Goal: Information Seeking & Learning: Learn about a topic

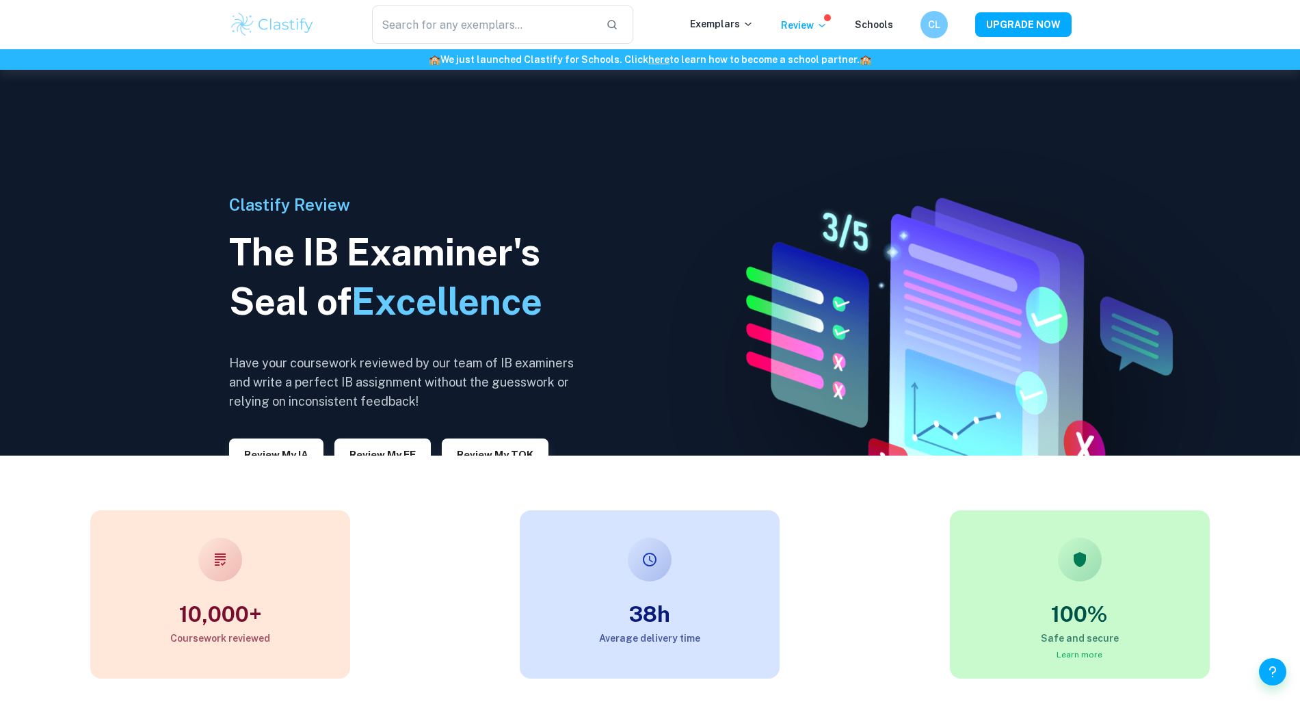
scroll to position [252, 0]
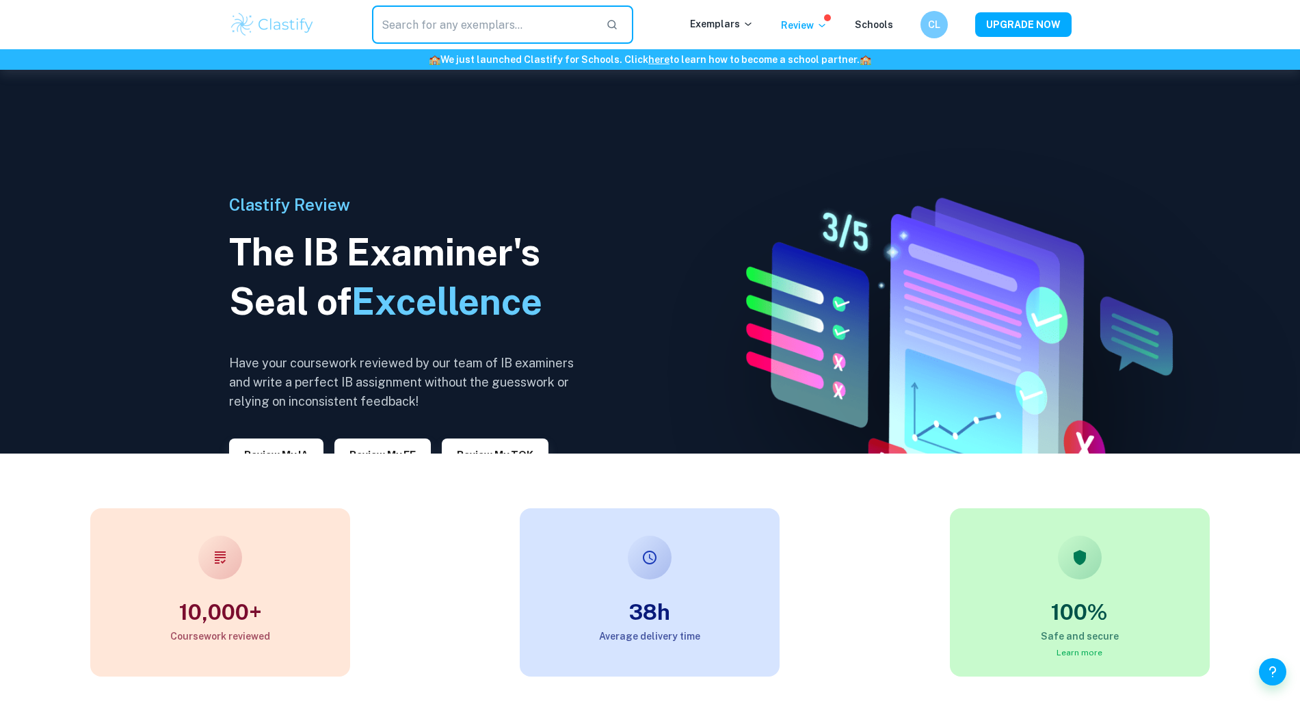
click at [562, 26] on input "text" at bounding box center [484, 24] width 224 height 38
type input "a"
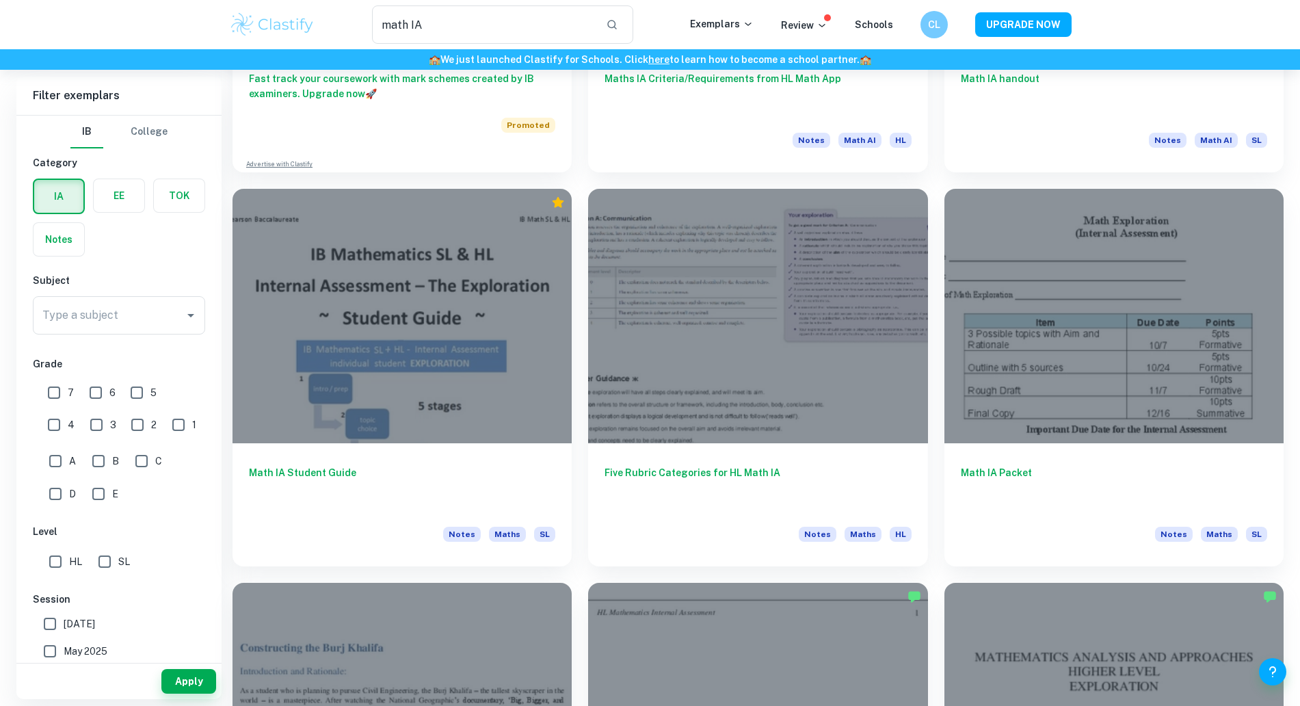
scroll to position [1144, 0]
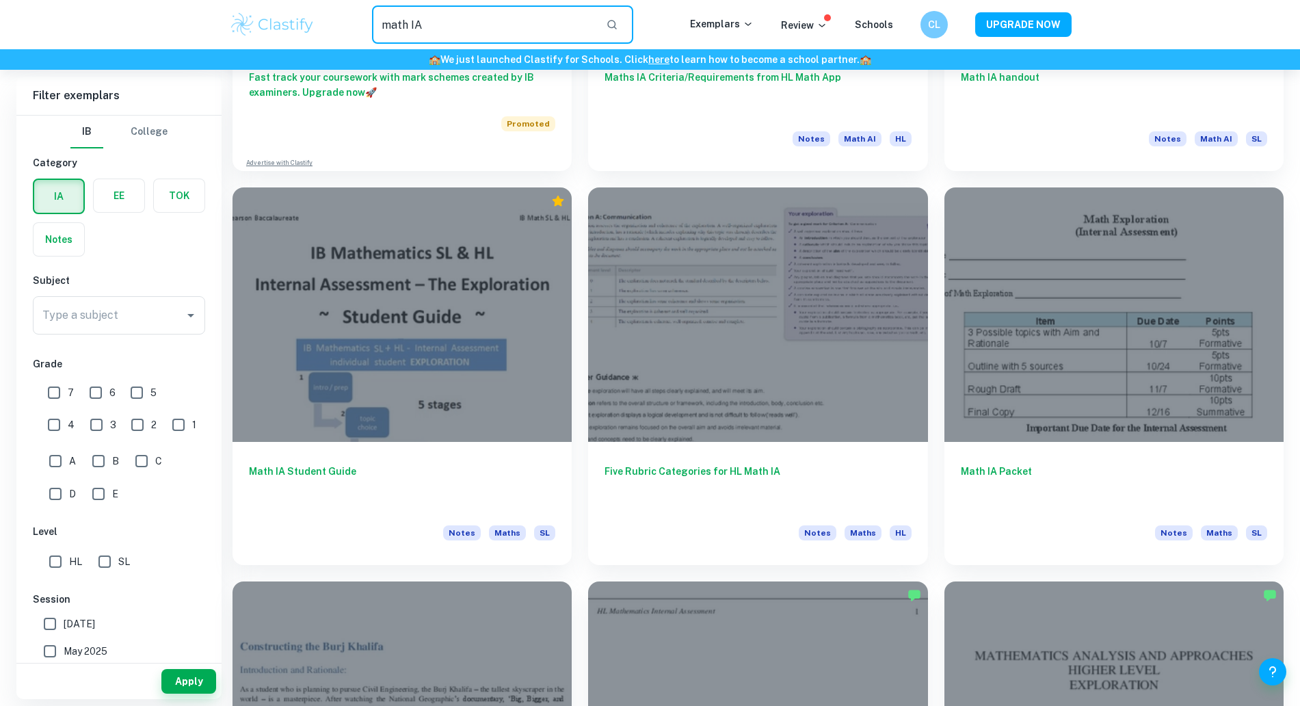
click at [550, 9] on input "math IA" at bounding box center [484, 24] width 224 height 38
type input "math IA correlation"
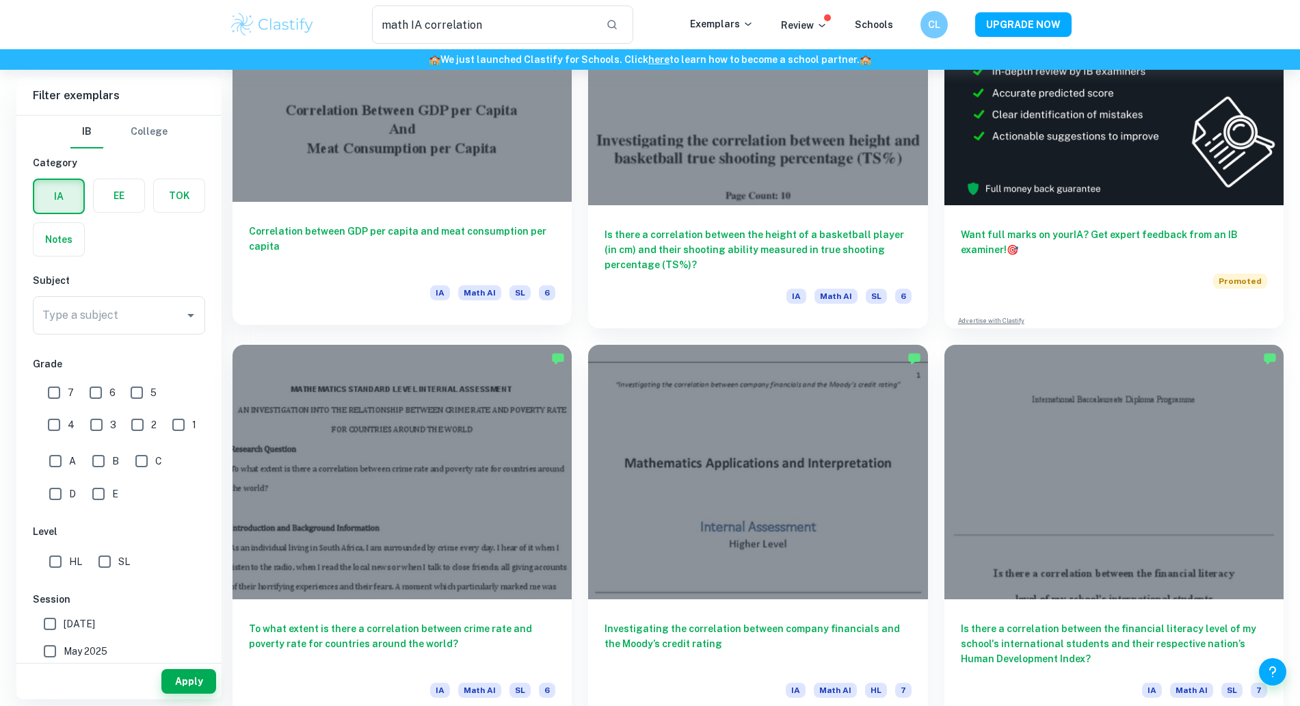
scroll to position [1, 0]
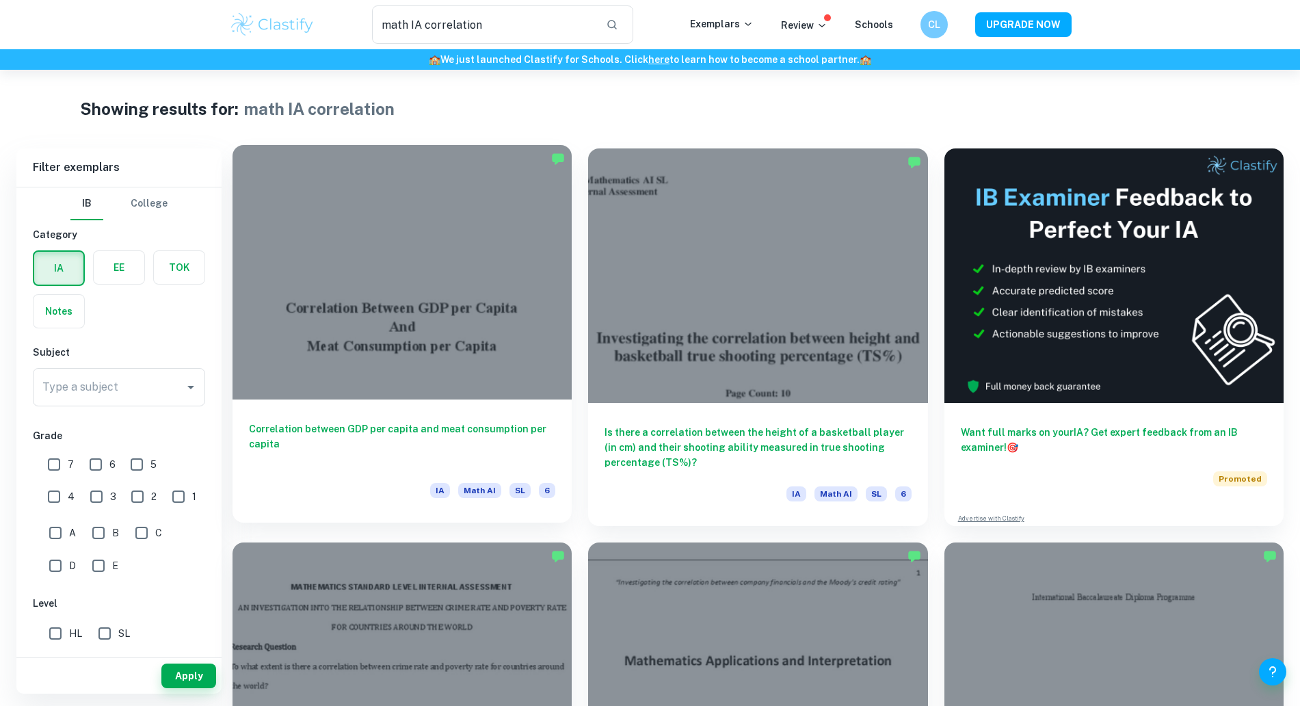
click at [418, 269] on div at bounding box center [401, 272] width 339 height 254
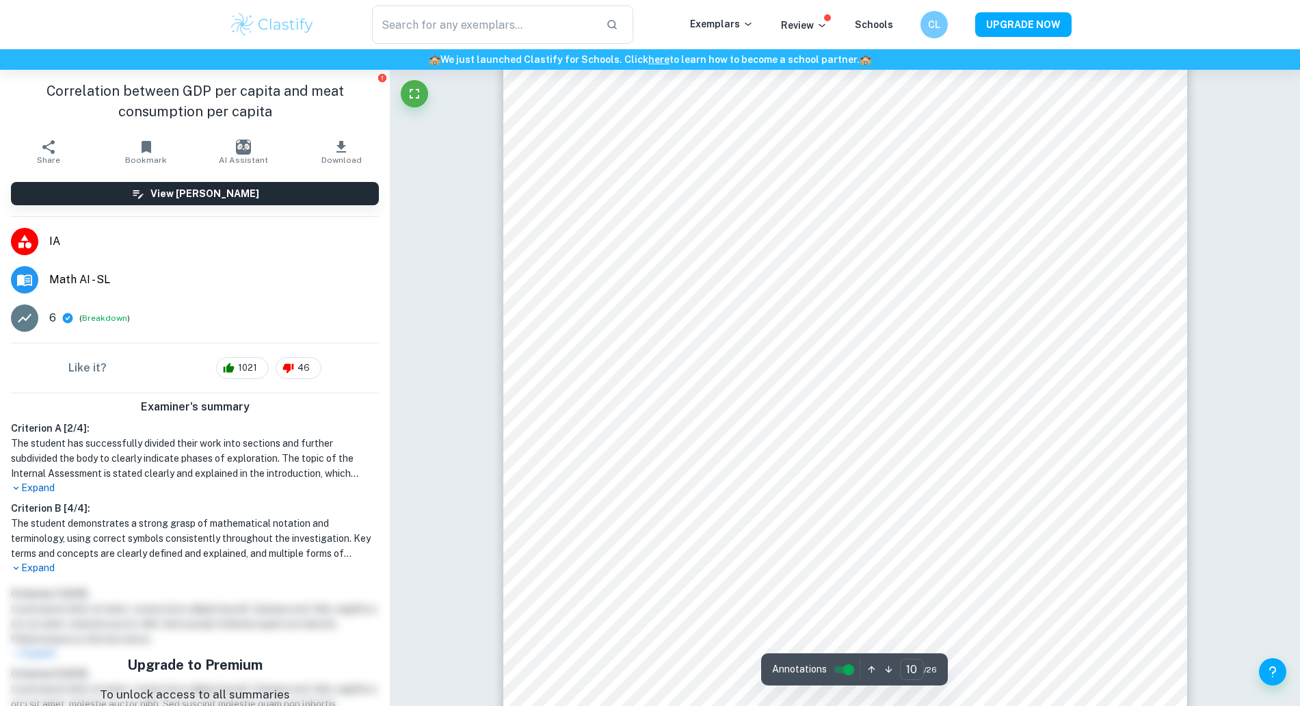
scroll to position [8581, 0]
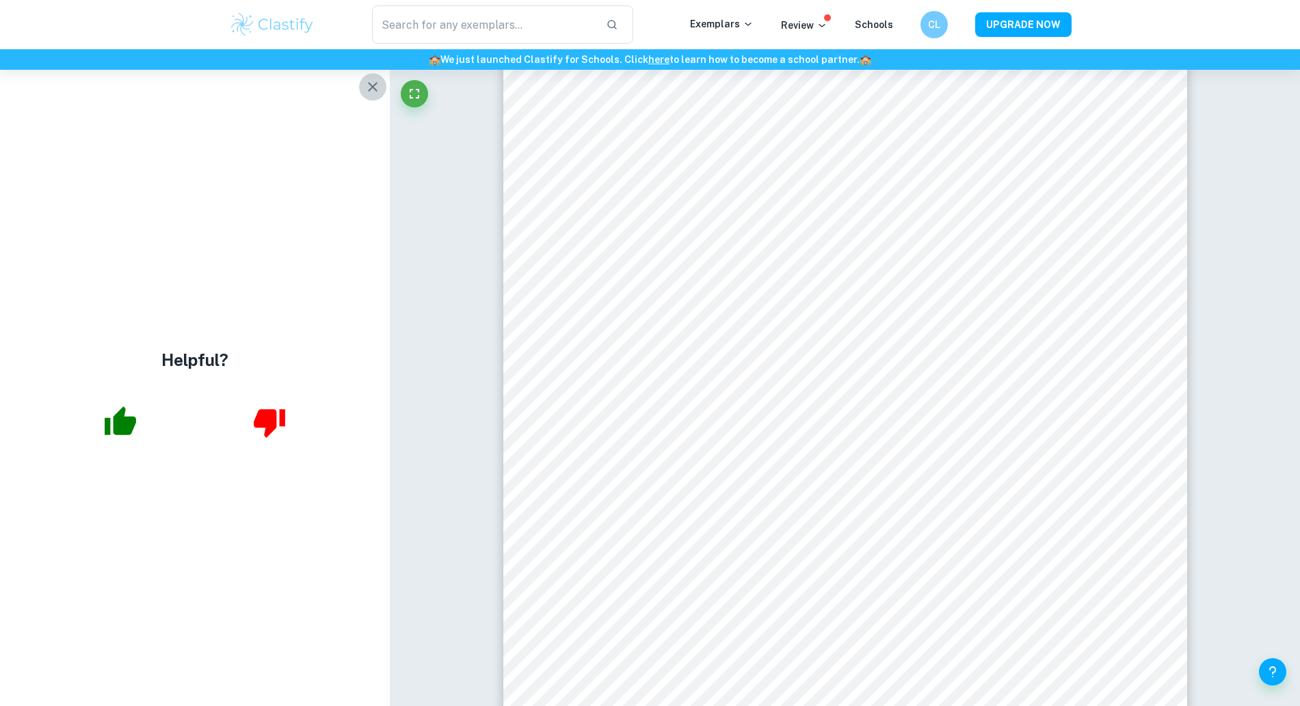
click at [368, 81] on icon "button" at bounding box center [372, 87] width 16 height 16
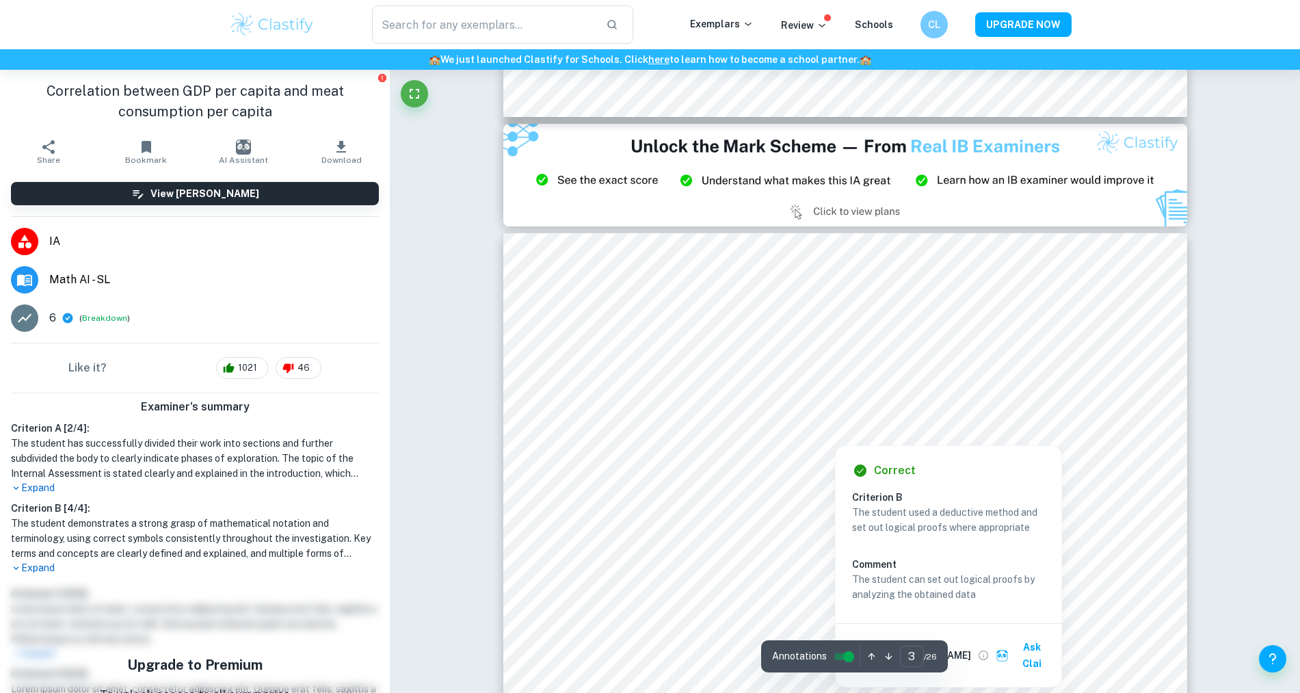
scroll to position [1910, 0]
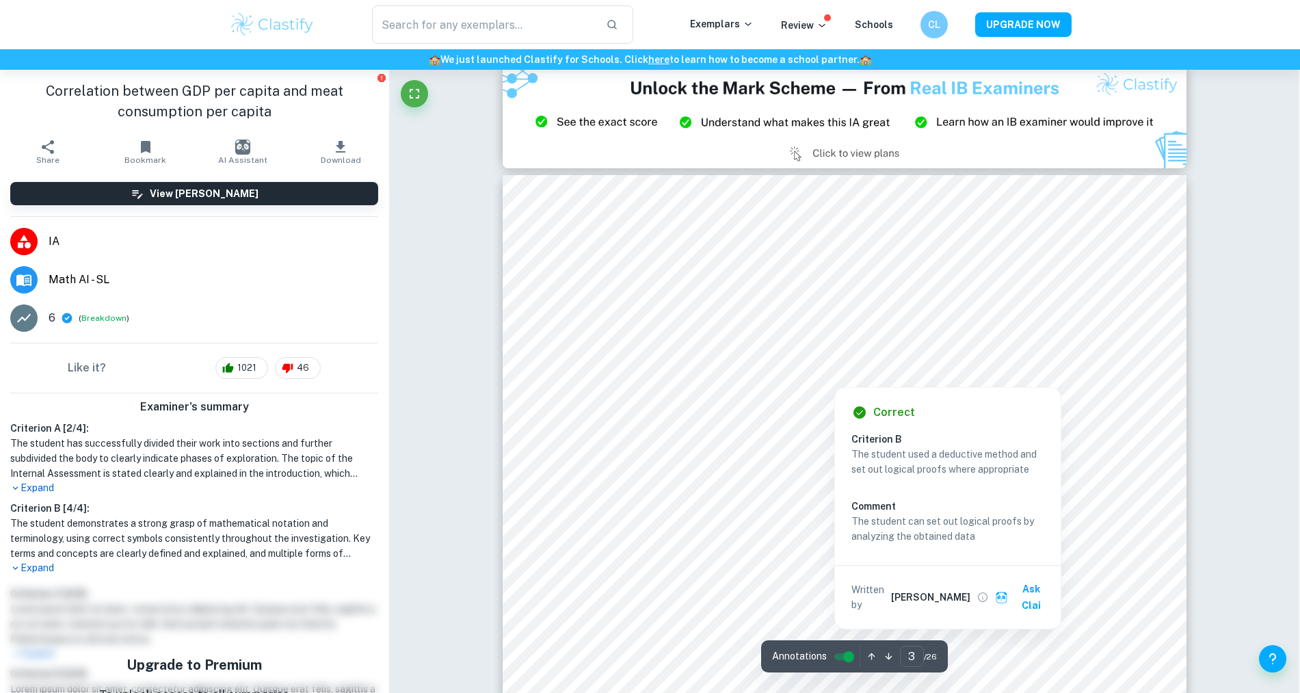
type input "2"
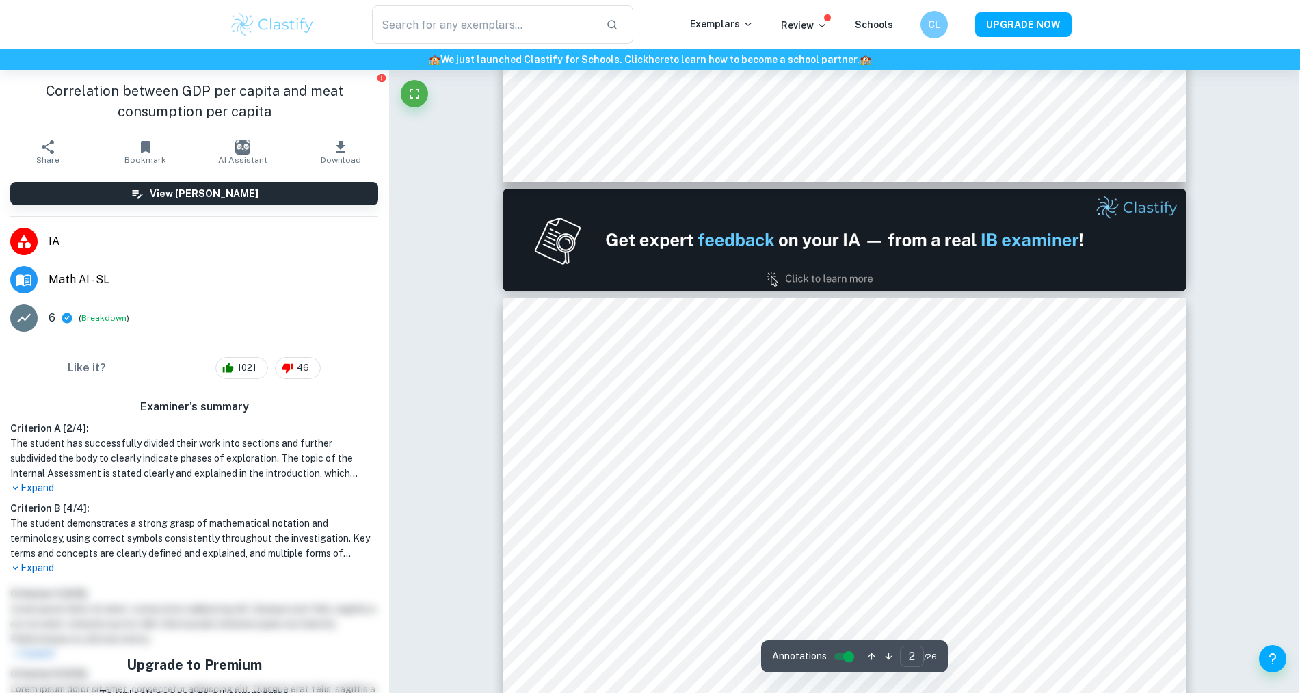
scroll to position [876, 0]
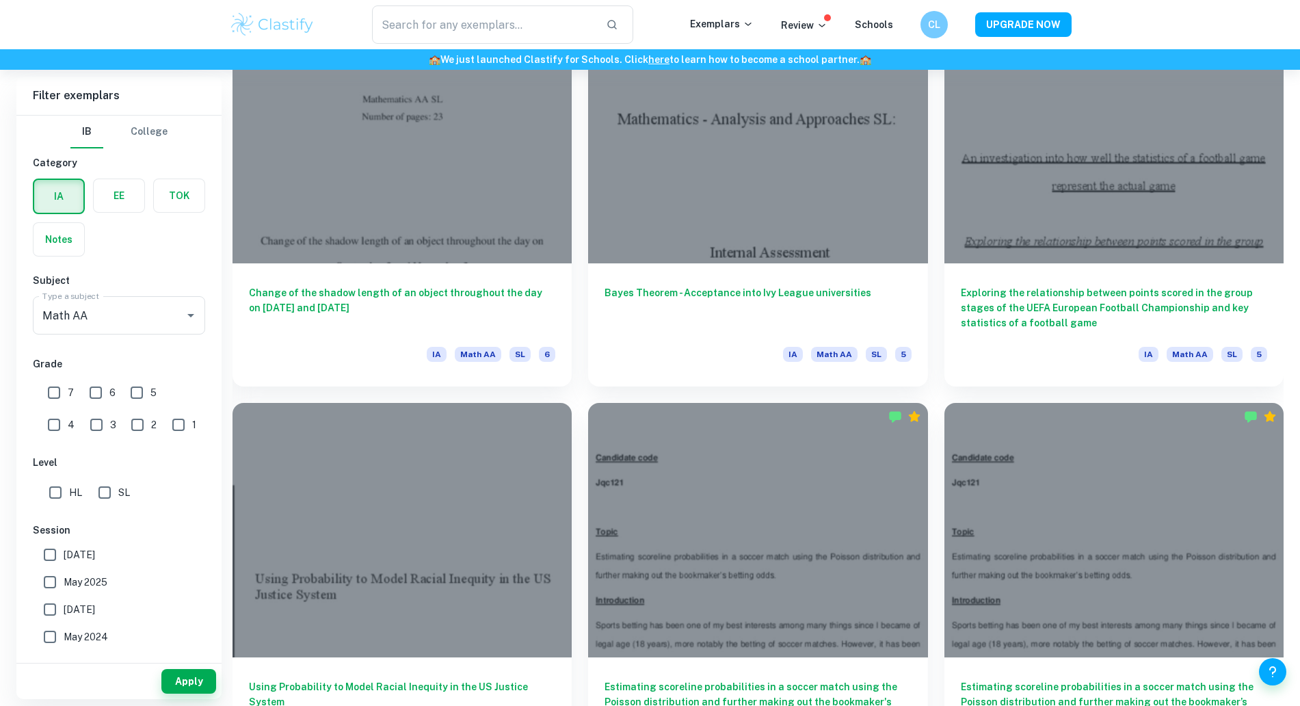
scroll to position [1633, 0]
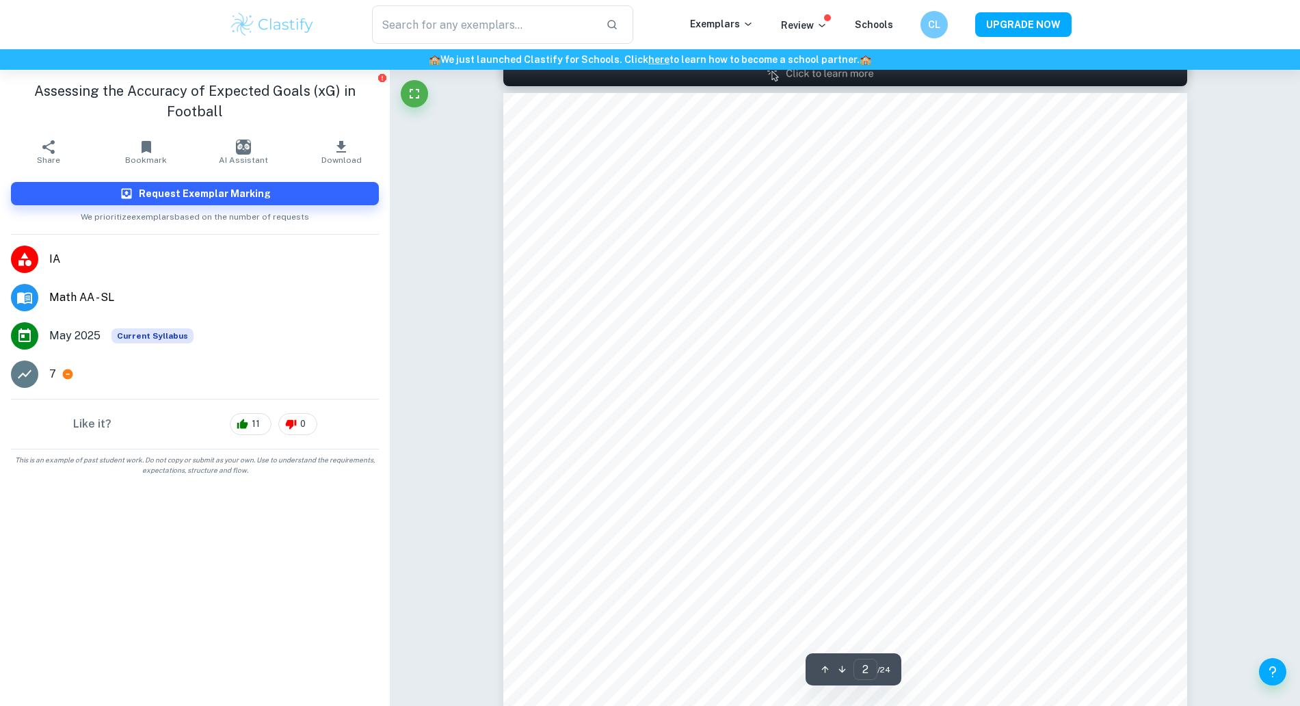
scroll to position [991, 0]
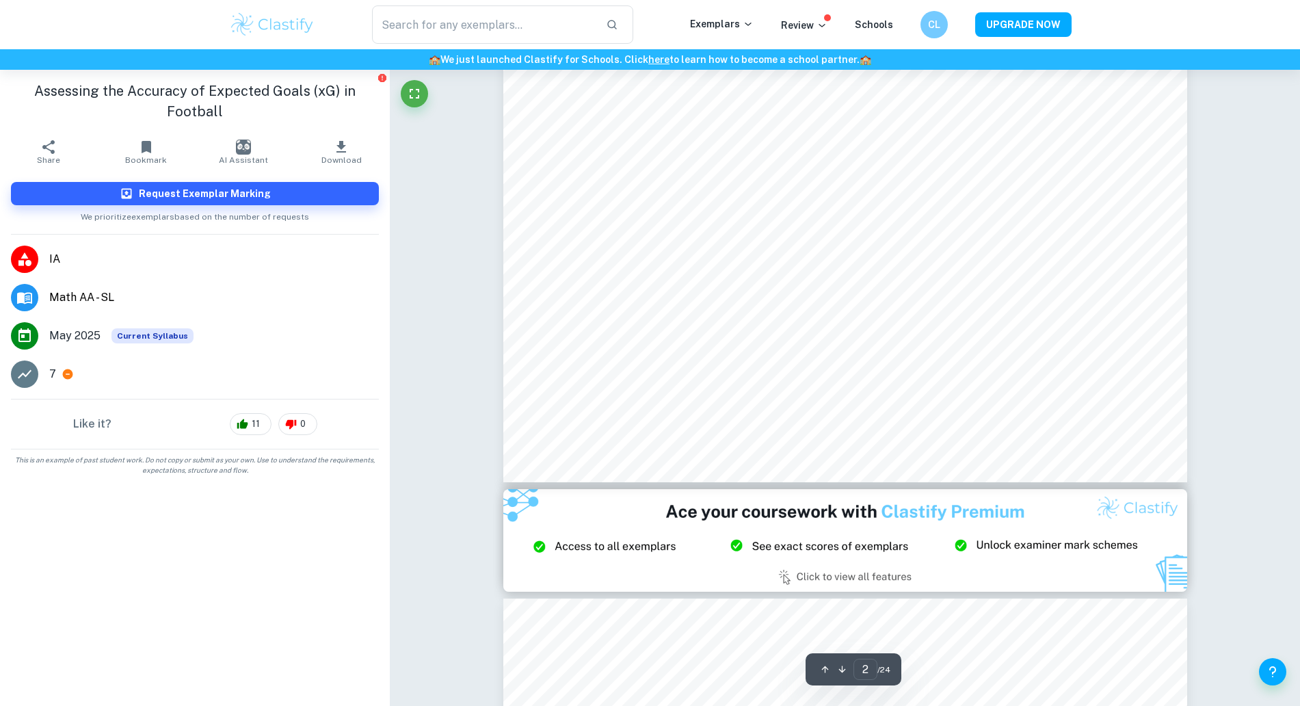
type input "3"
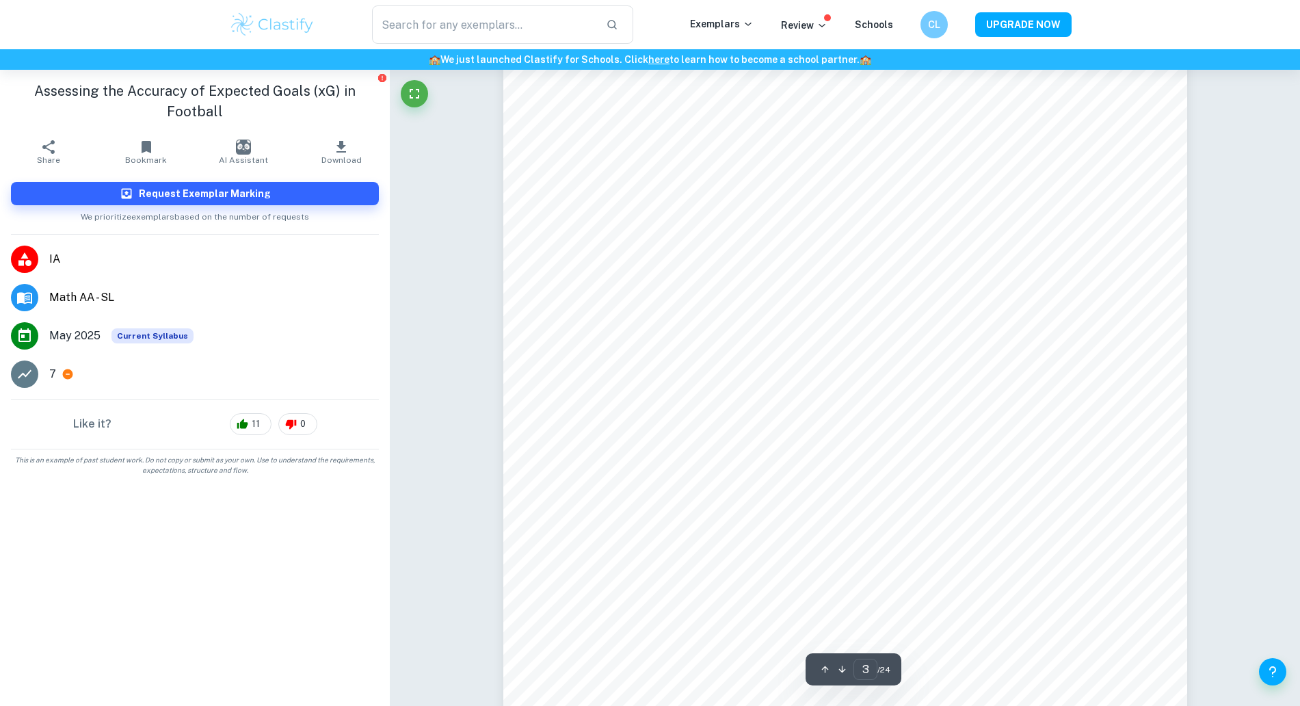
scroll to position [2046, 0]
